Goal: Download file/media

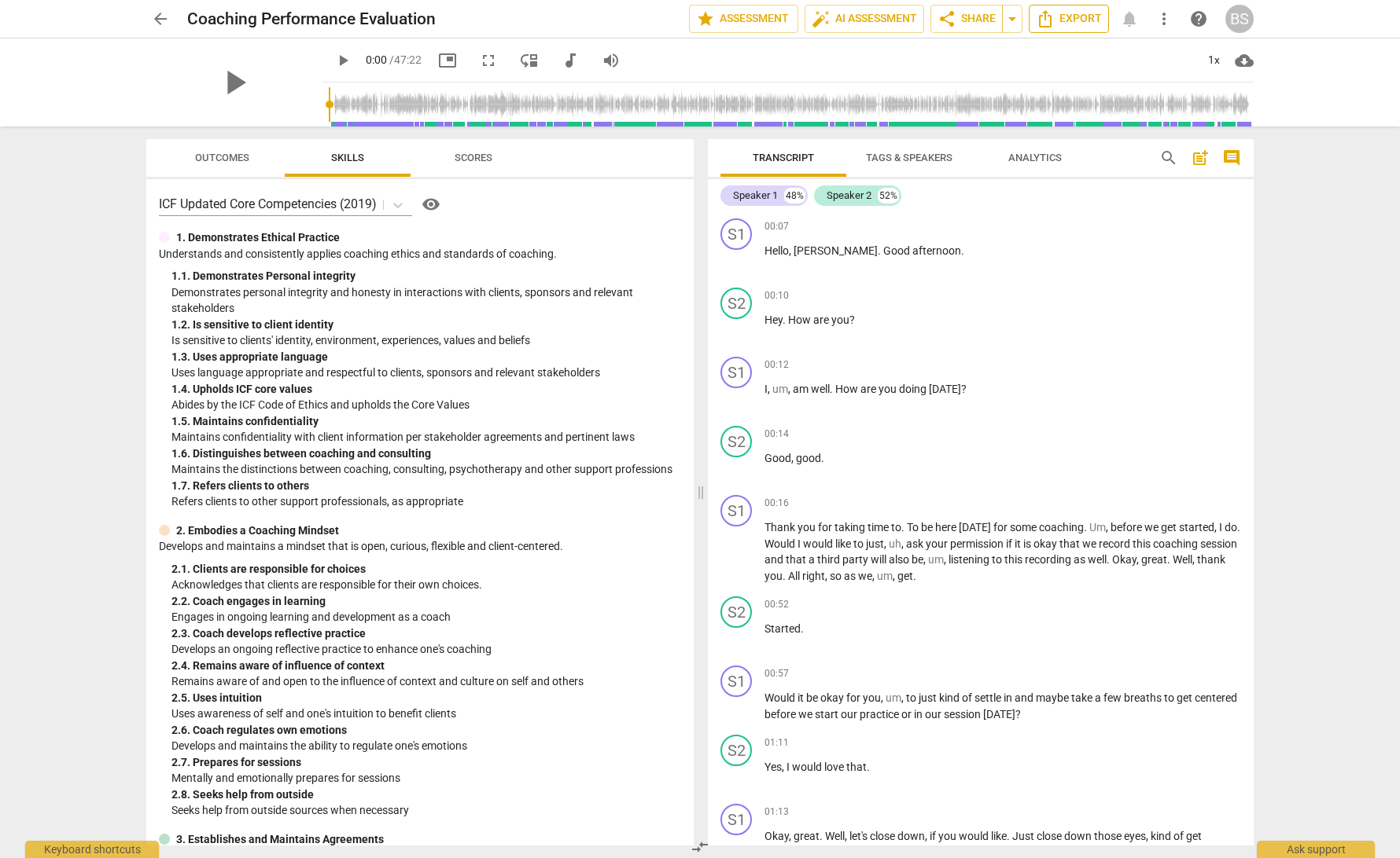
click at [1069, 21] on span "Export" at bounding box center [1068, 18] width 66 height 19
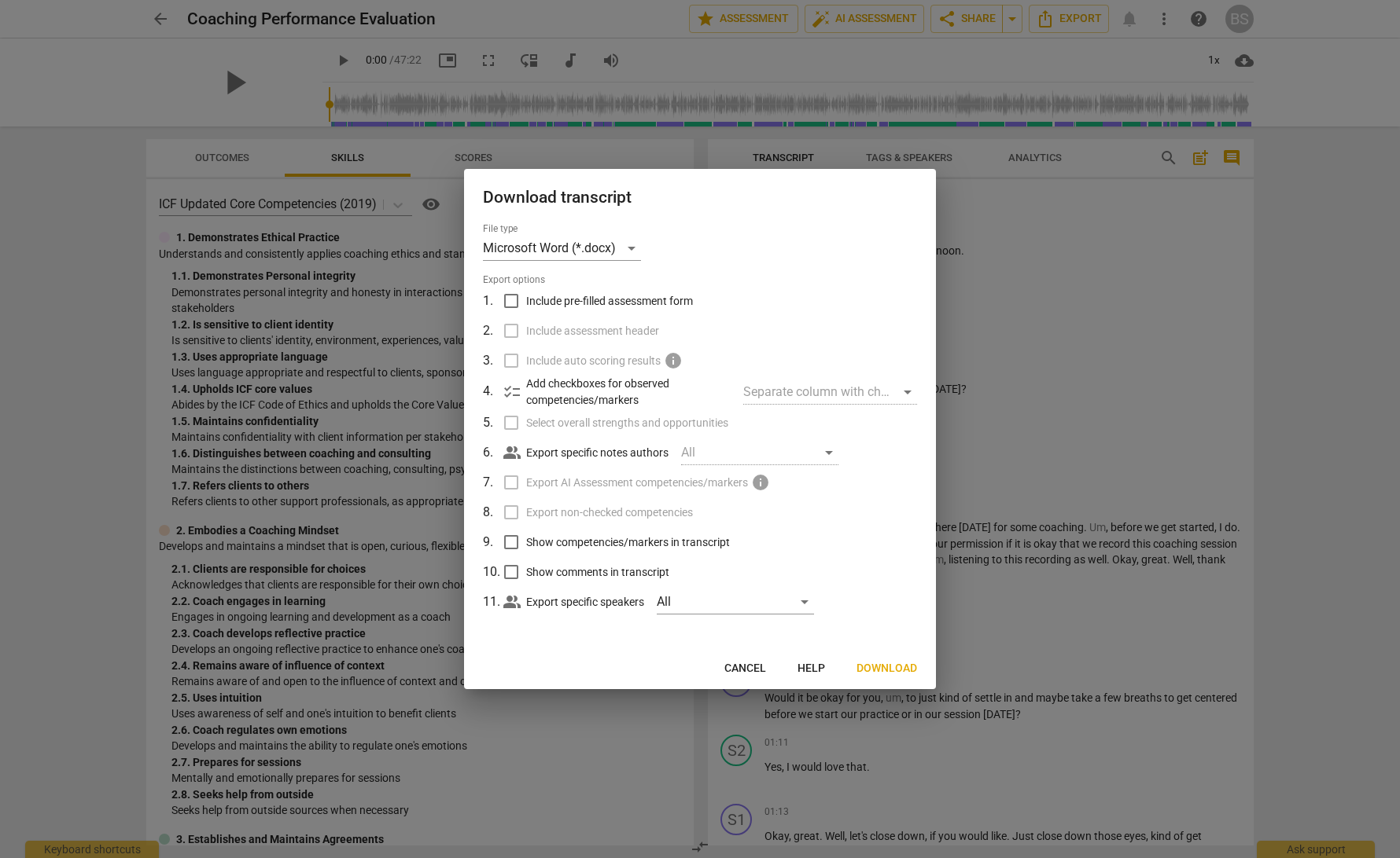
click at [897, 671] on span "Download" at bounding box center [887, 668] width 60 height 16
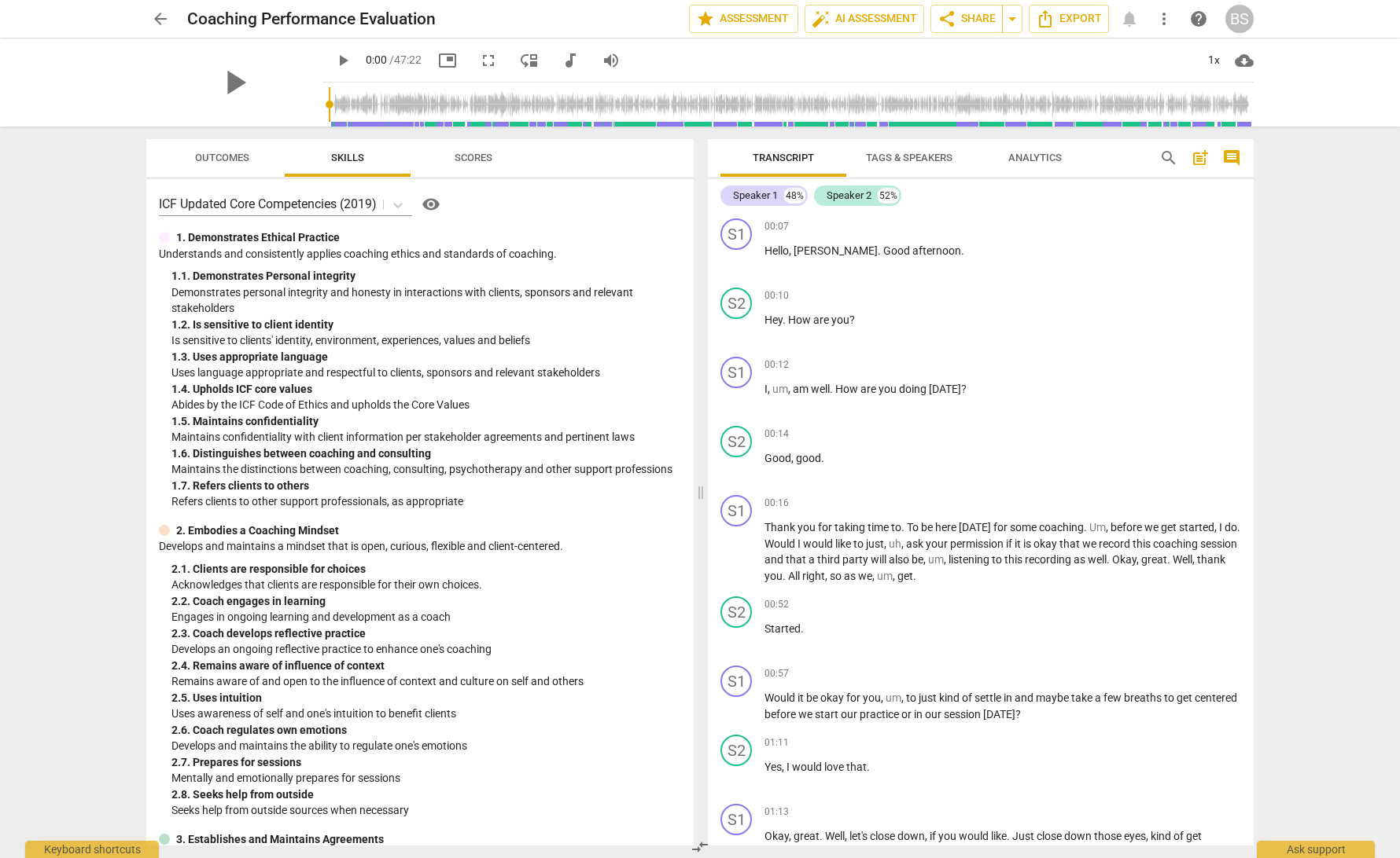
click at [907, 158] on span "Tags & Speakers" at bounding box center [908, 157] width 87 height 12
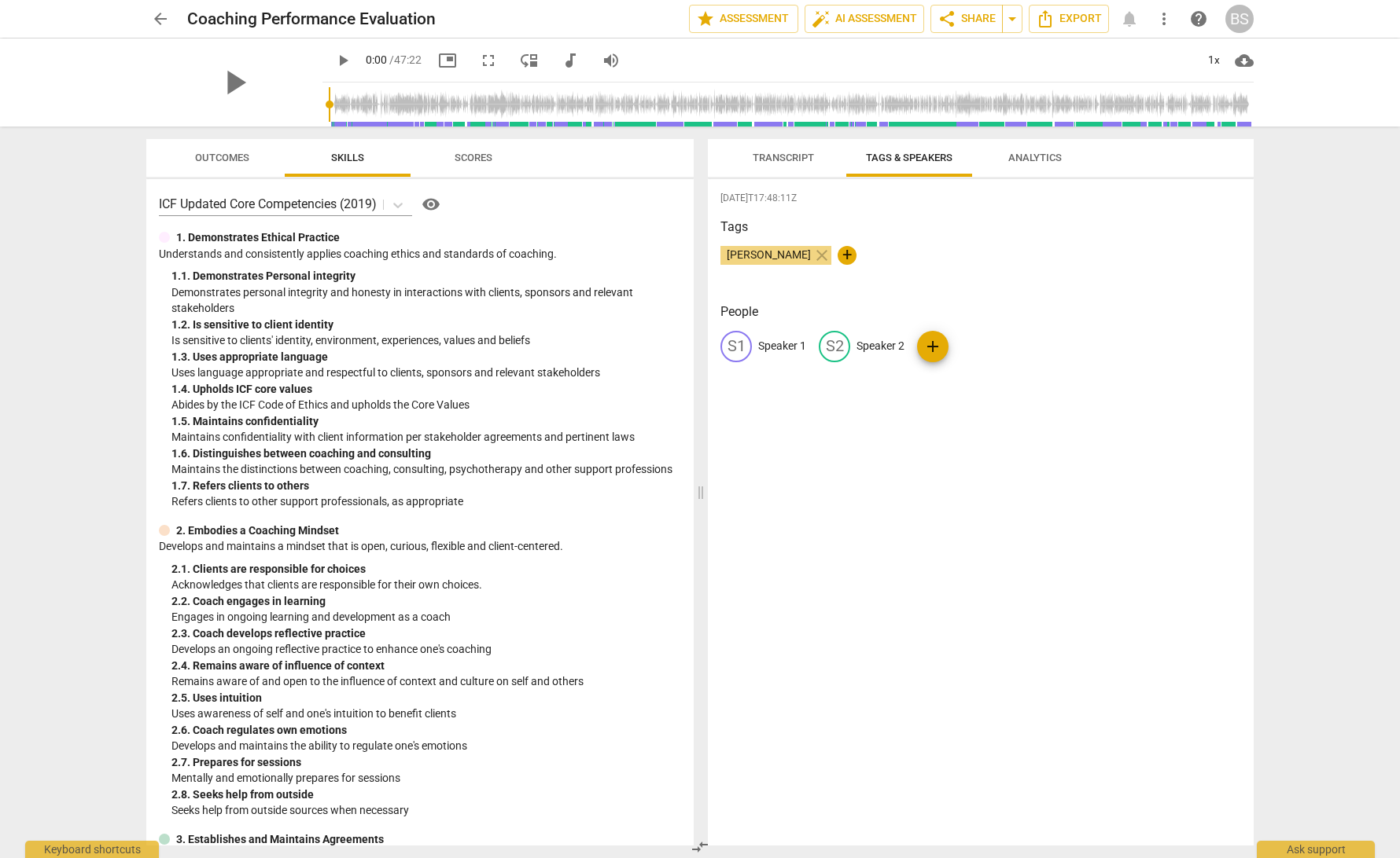
click at [784, 345] on p "Speaker 1" at bounding box center [782, 346] width 48 height 16
type input "Coach"
click at [987, 345] on p "Speaker 2" at bounding box center [982, 346] width 48 height 16
type input "Client"
drag, startPoint x: 908, startPoint y: 499, endPoint x: 909, endPoint y: 491, distance: 8.1
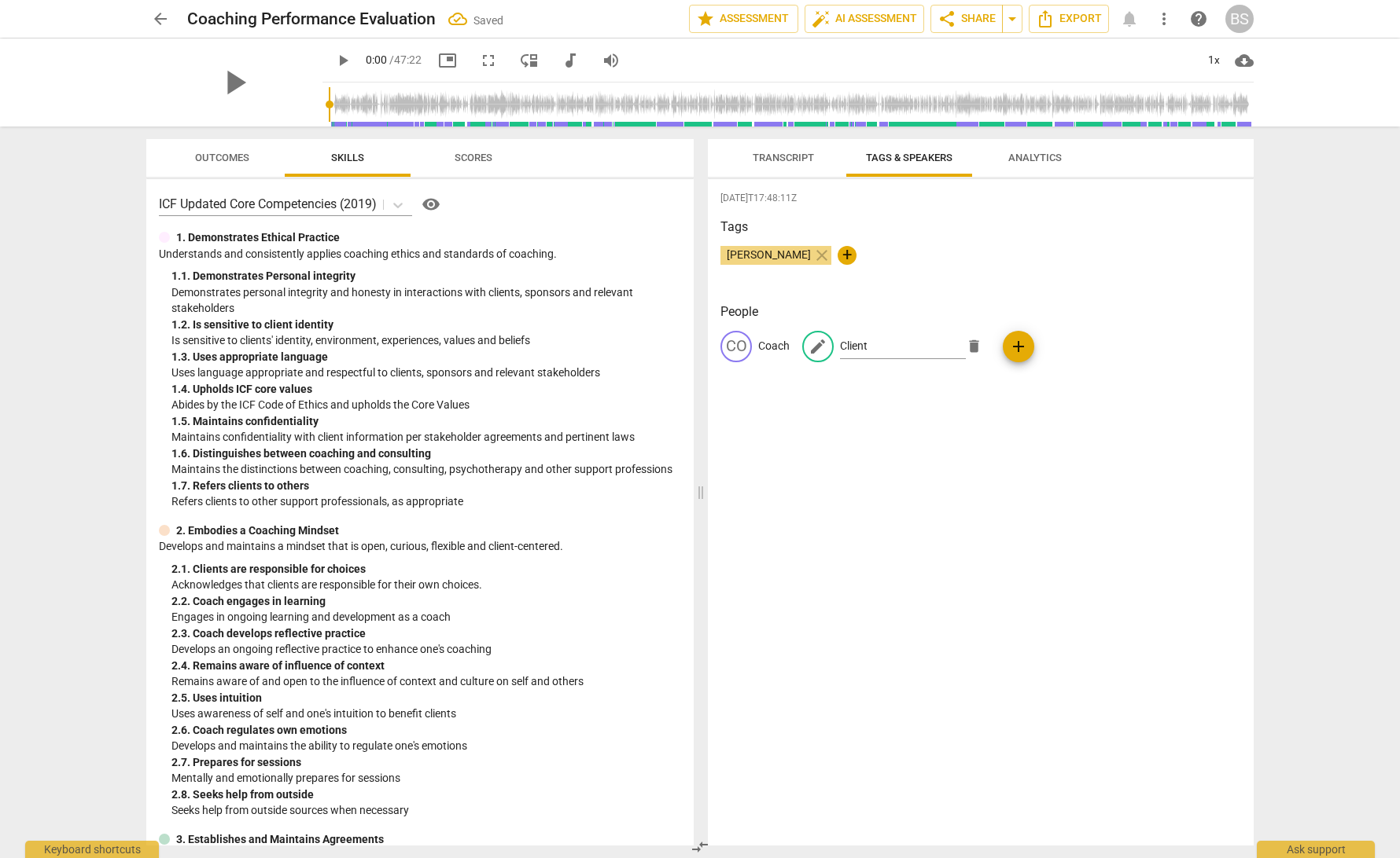
click at [909, 498] on div "[DATE]T17:48:11Z Tags [PERSON_NAME] close + People CO Coach edit Client delete …" at bounding box center [980, 512] width 545 height 667
click at [786, 153] on span "Transcript" at bounding box center [783, 157] width 61 height 12
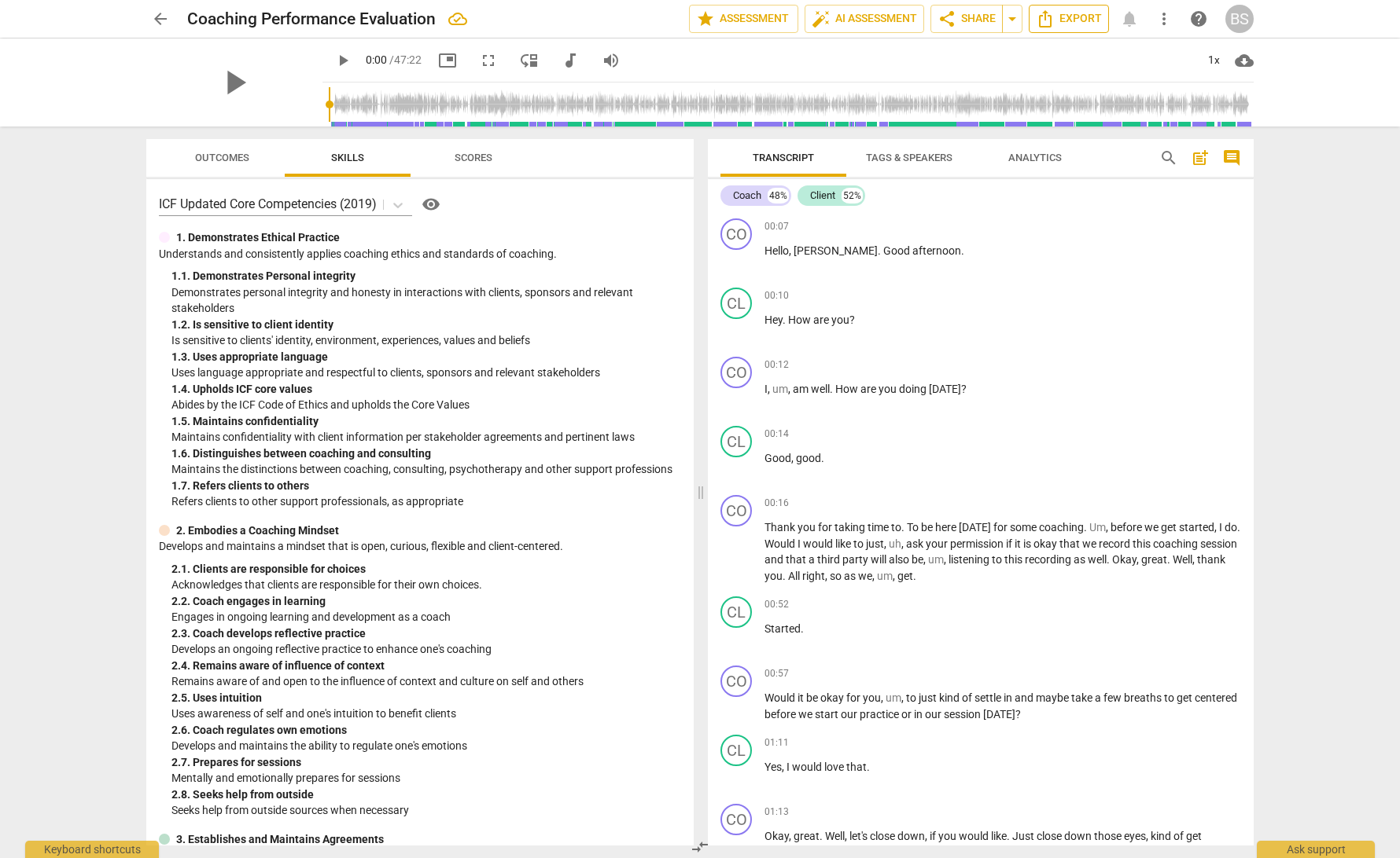
click at [1070, 25] on span "Export" at bounding box center [1068, 18] width 66 height 19
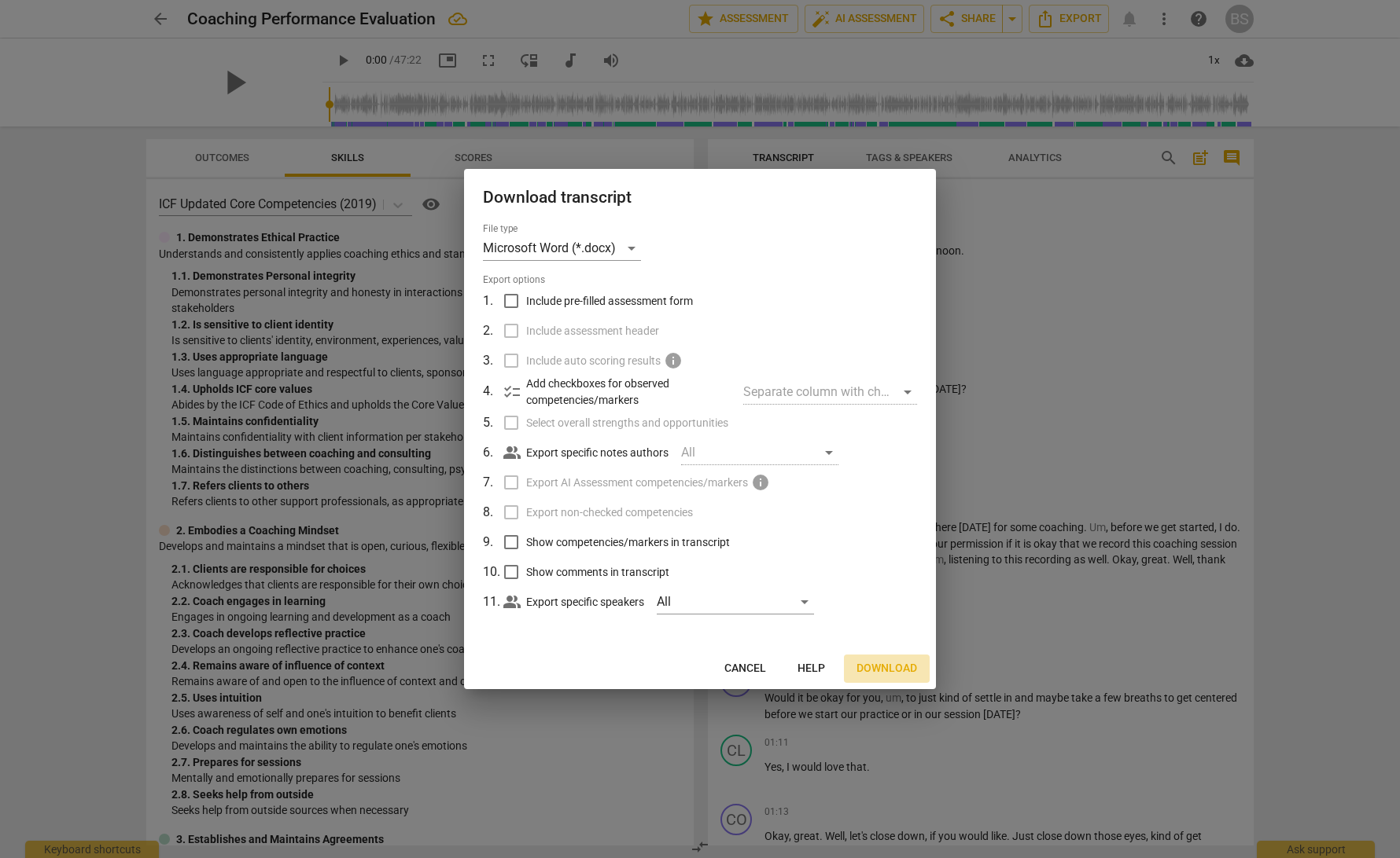
click at [884, 665] on span "Download" at bounding box center [887, 668] width 60 height 16
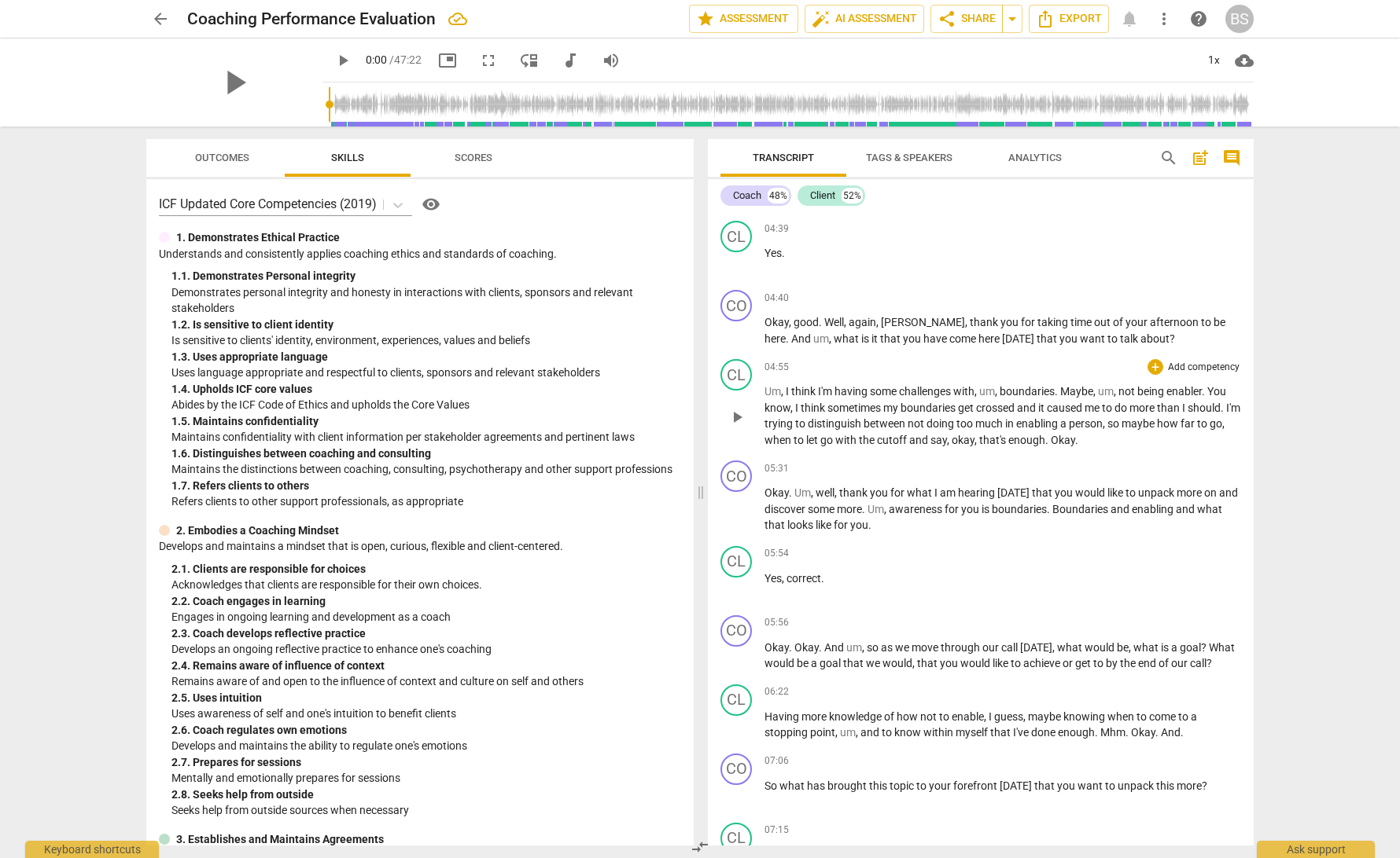
scroll to position [1183, 0]
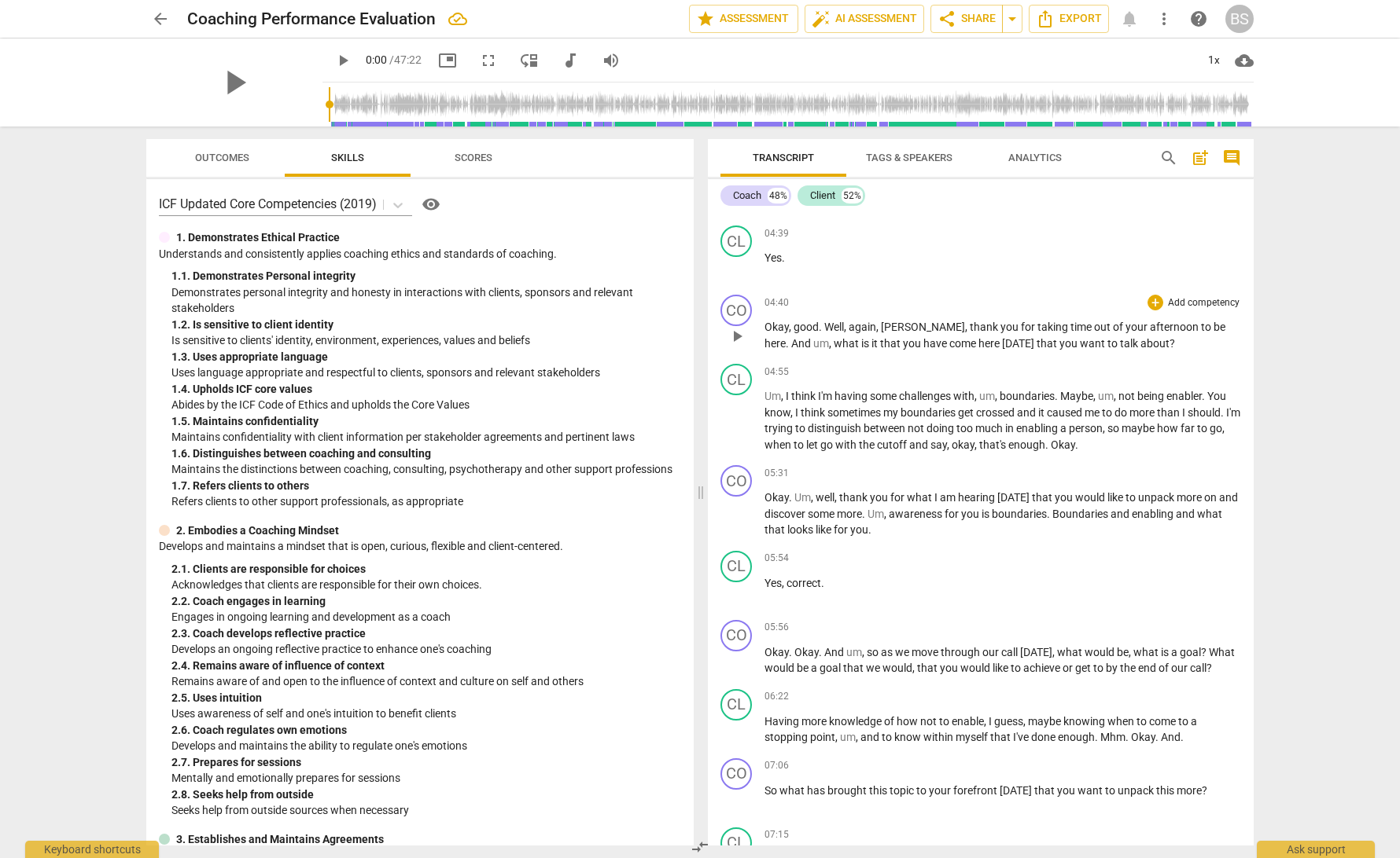
click at [767, 321] on span "Okay" at bounding box center [776, 327] width 25 height 13
click at [740, 327] on span "play_arrow" at bounding box center [736, 336] width 19 height 19
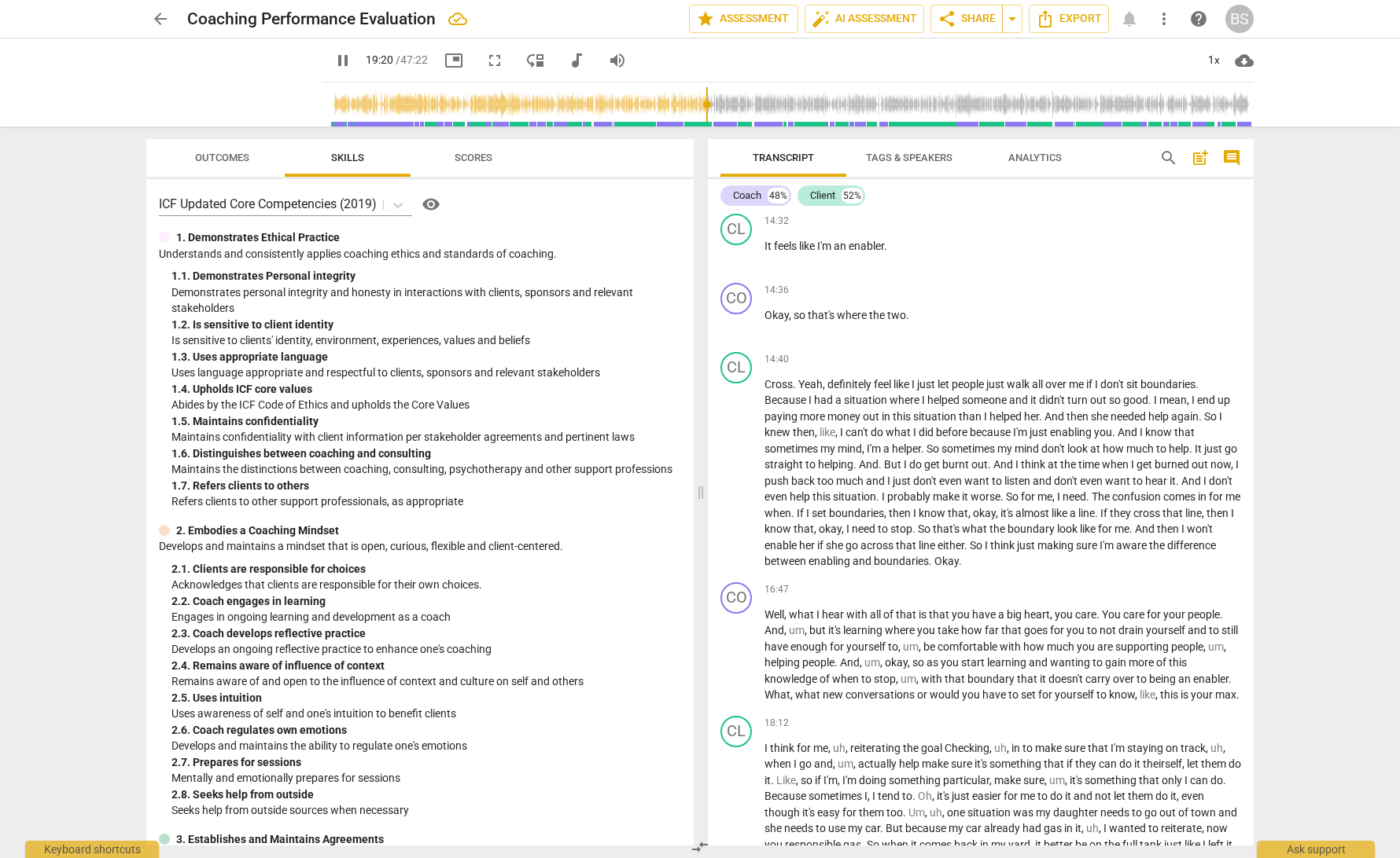
scroll to position [4415, 0]
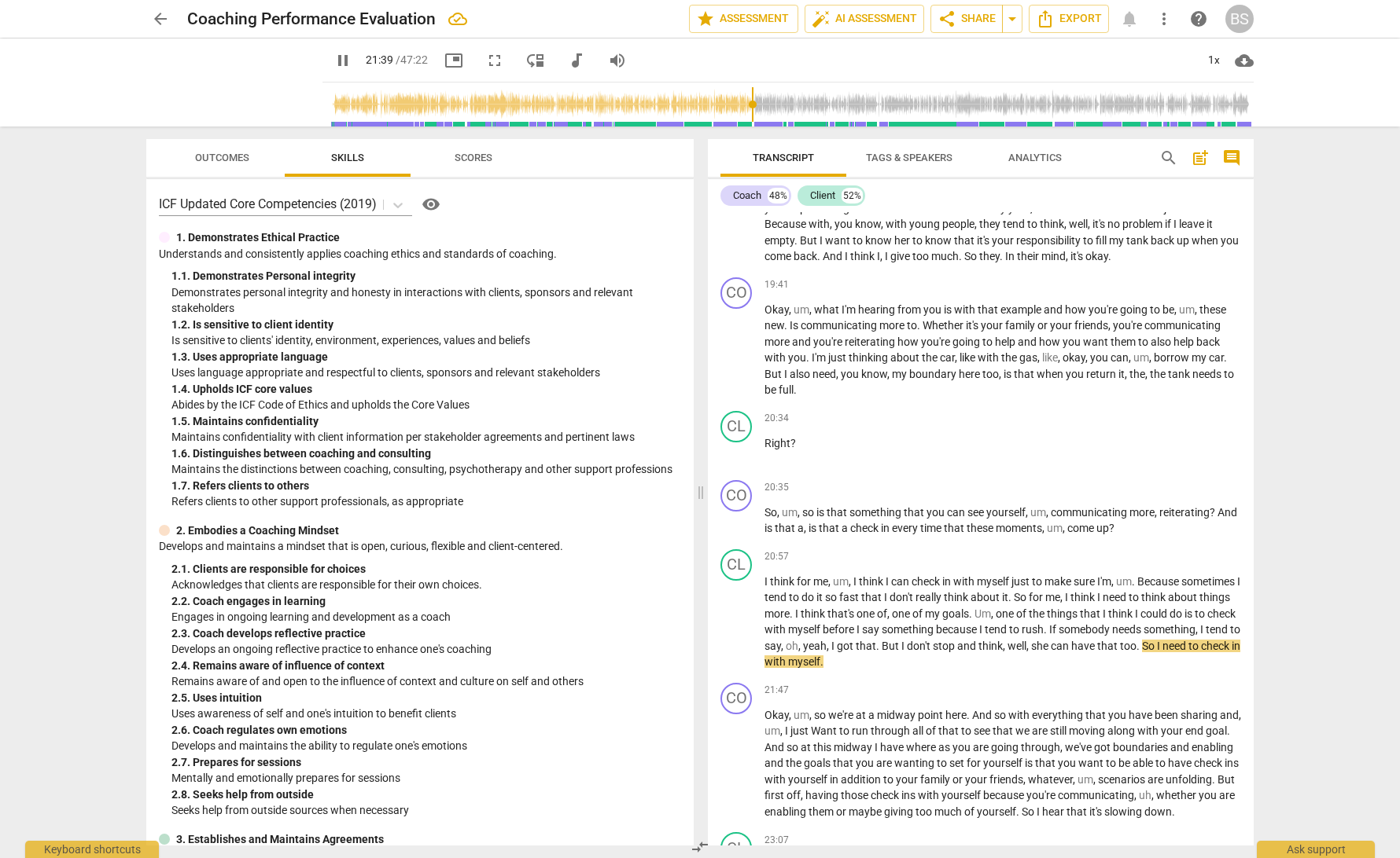
click at [334, 55] on span "pause" at bounding box center [343, 60] width 19 height 19
type input "1300"
